Goal: Task Accomplishment & Management: Manage account settings

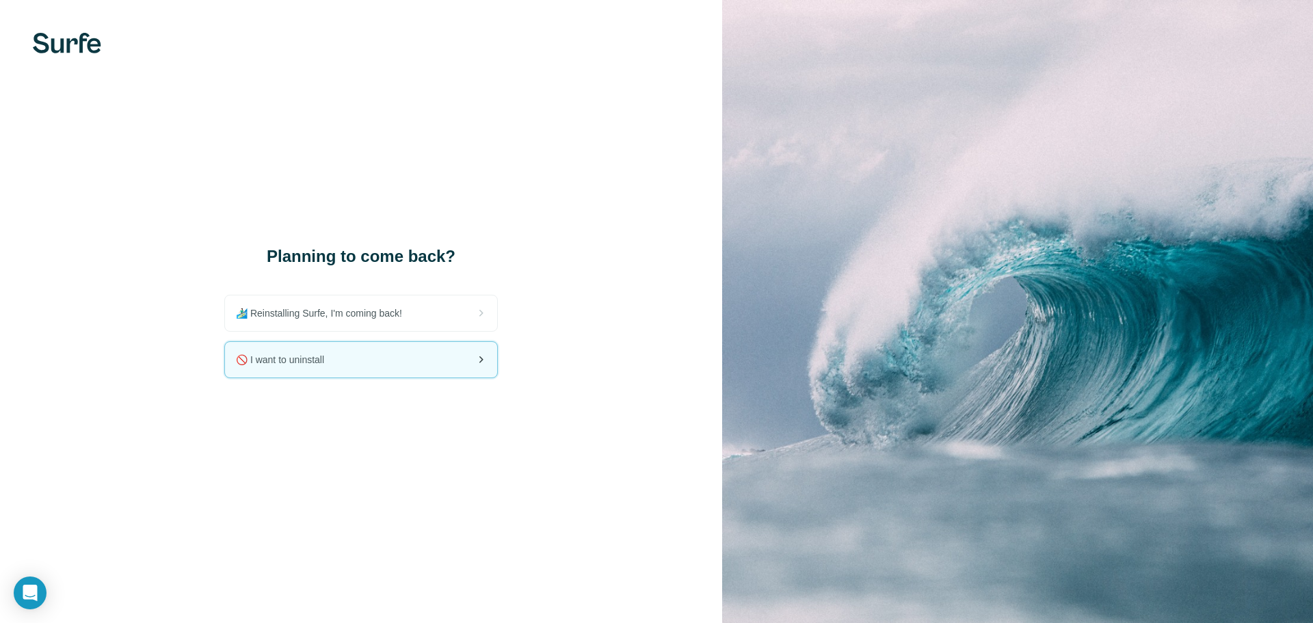
click at [283, 367] on div "🚫 I want to uninstall" at bounding box center [361, 360] width 272 height 36
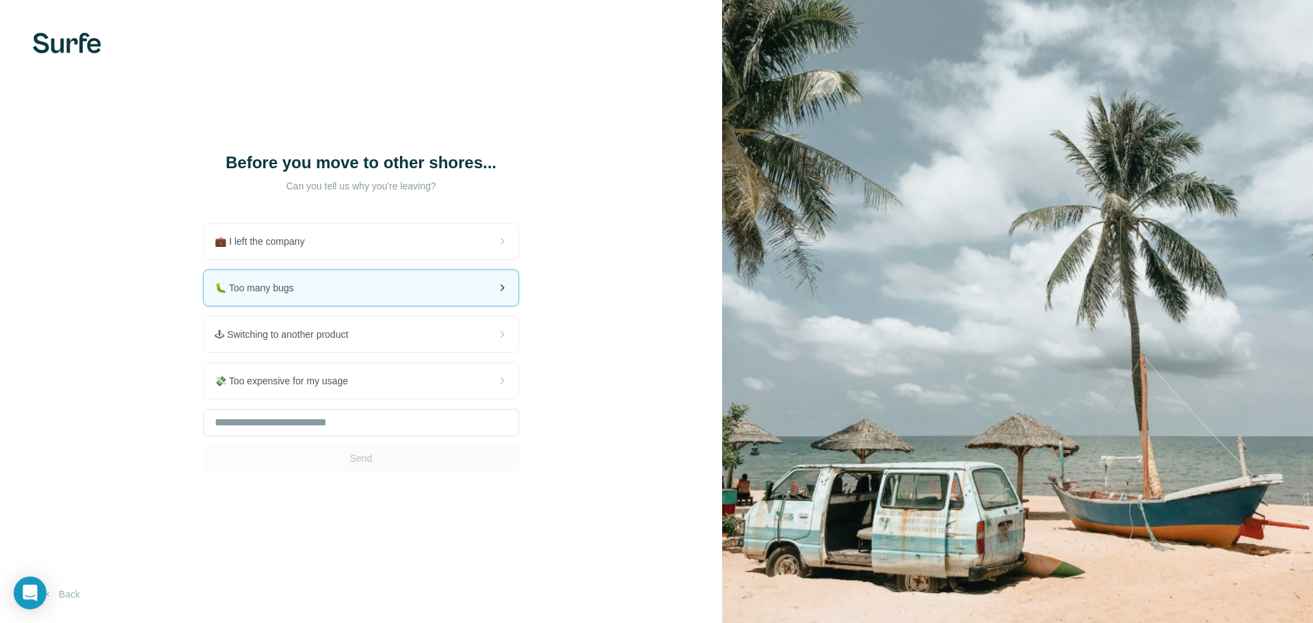
click at [284, 306] on div "🐛 Too many bugs" at bounding box center [361, 288] width 315 height 36
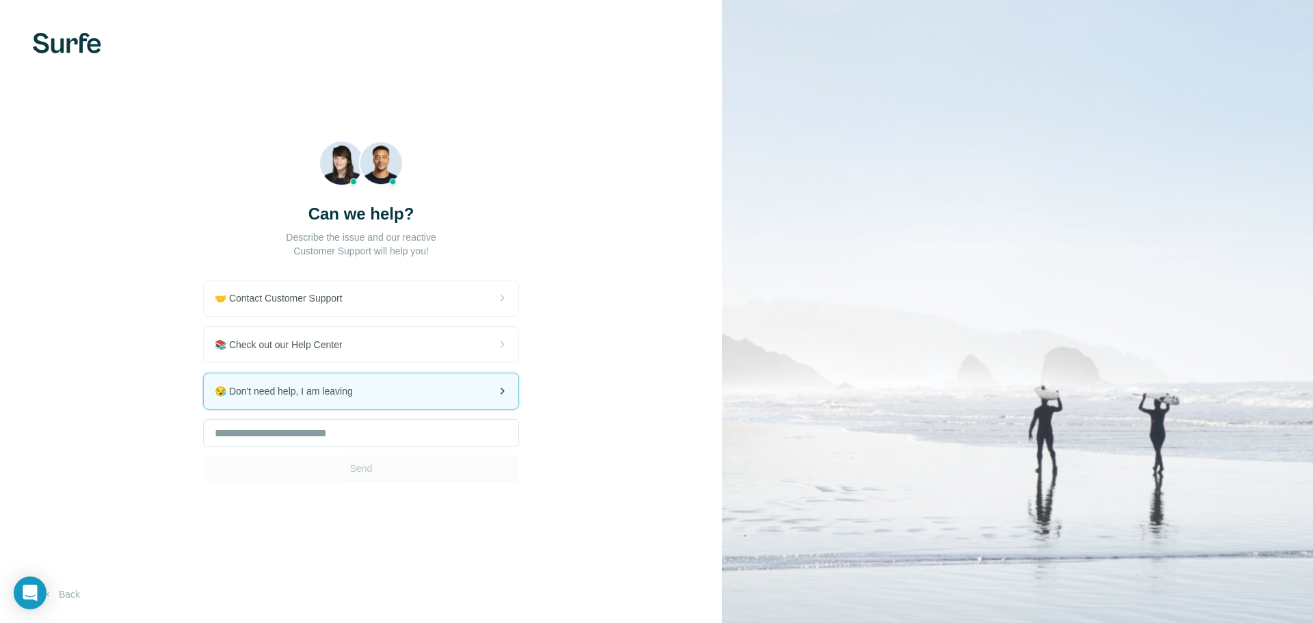
click at [330, 385] on span "😪 Don't need help, I am leaving" at bounding box center [289, 391] width 149 height 14
